Goal: Information Seeking & Learning: Learn about a topic

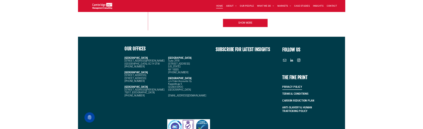
scroll to position [1176, 0]
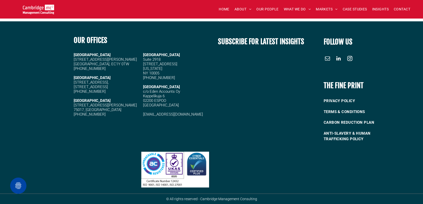
click at [200, 166] on img at bounding box center [175, 170] width 68 height 36
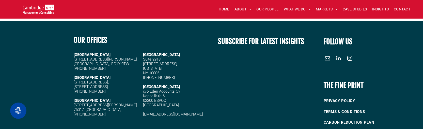
scroll to position [1251, 0]
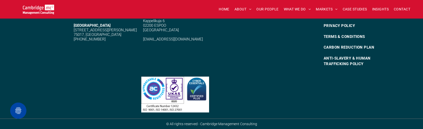
click at [199, 90] on img at bounding box center [175, 95] width 68 height 36
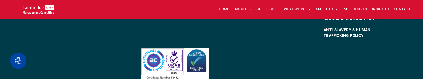
scroll to position [1298, 0]
